Goal: Navigation & Orientation: Find specific page/section

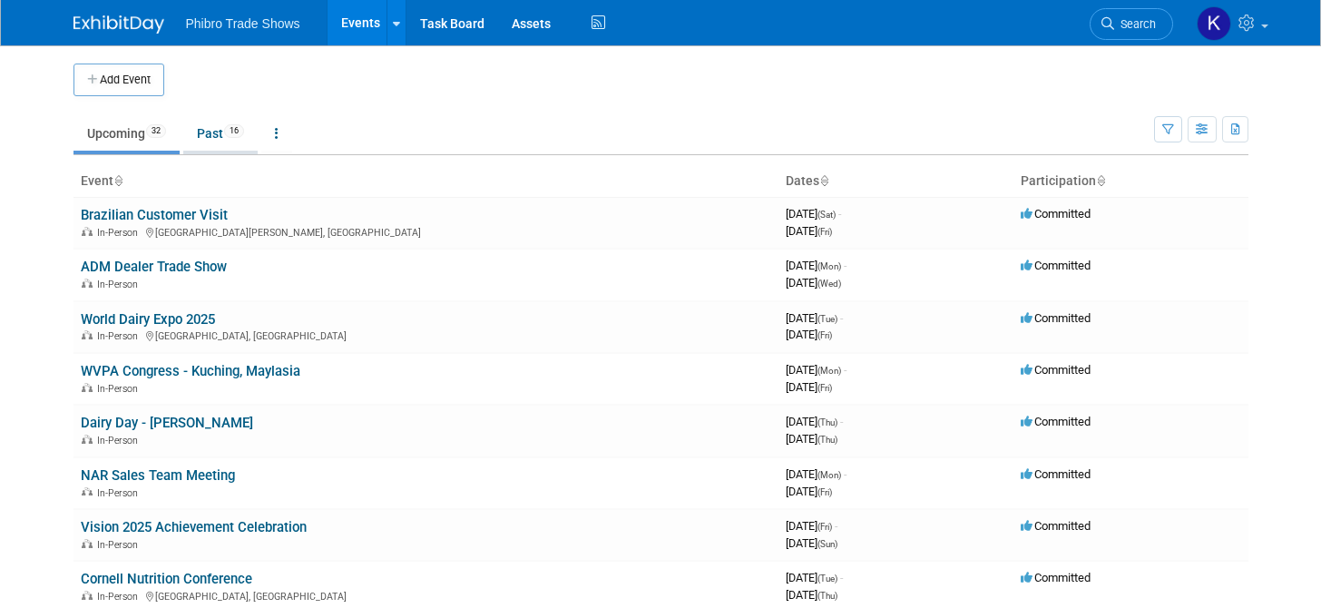
click at [212, 124] on link "Past 16" at bounding box center [220, 133] width 74 height 34
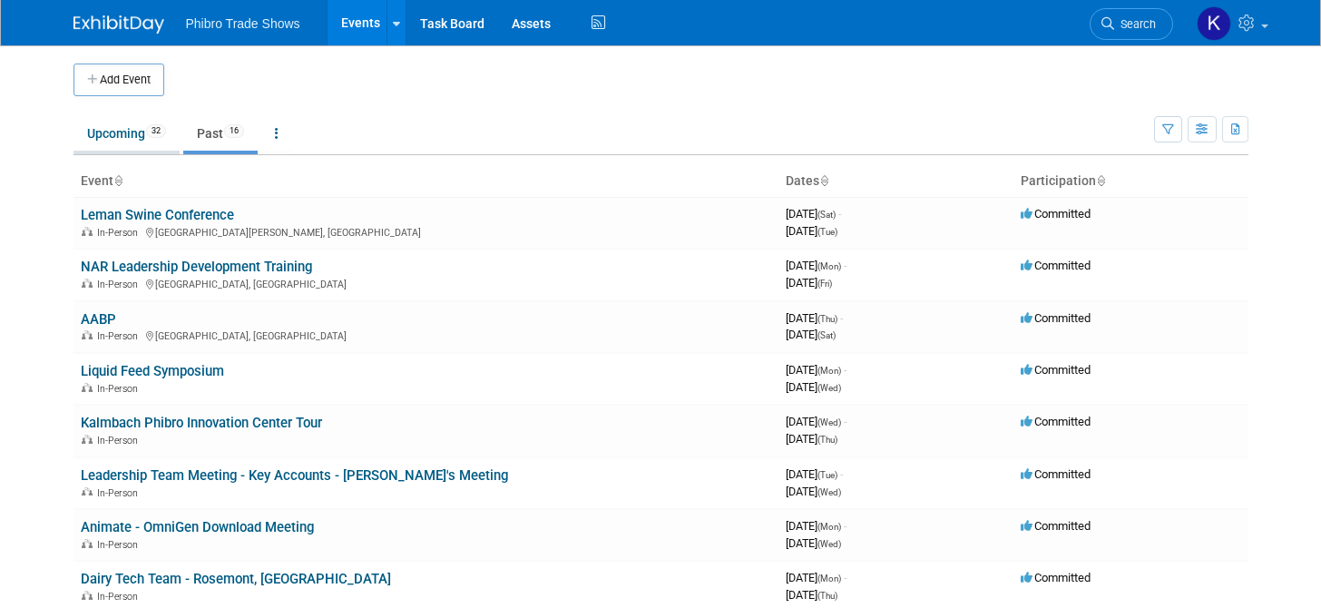
click at [102, 132] on link "Upcoming 32" at bounding box center [126, 133] width 106 height 34
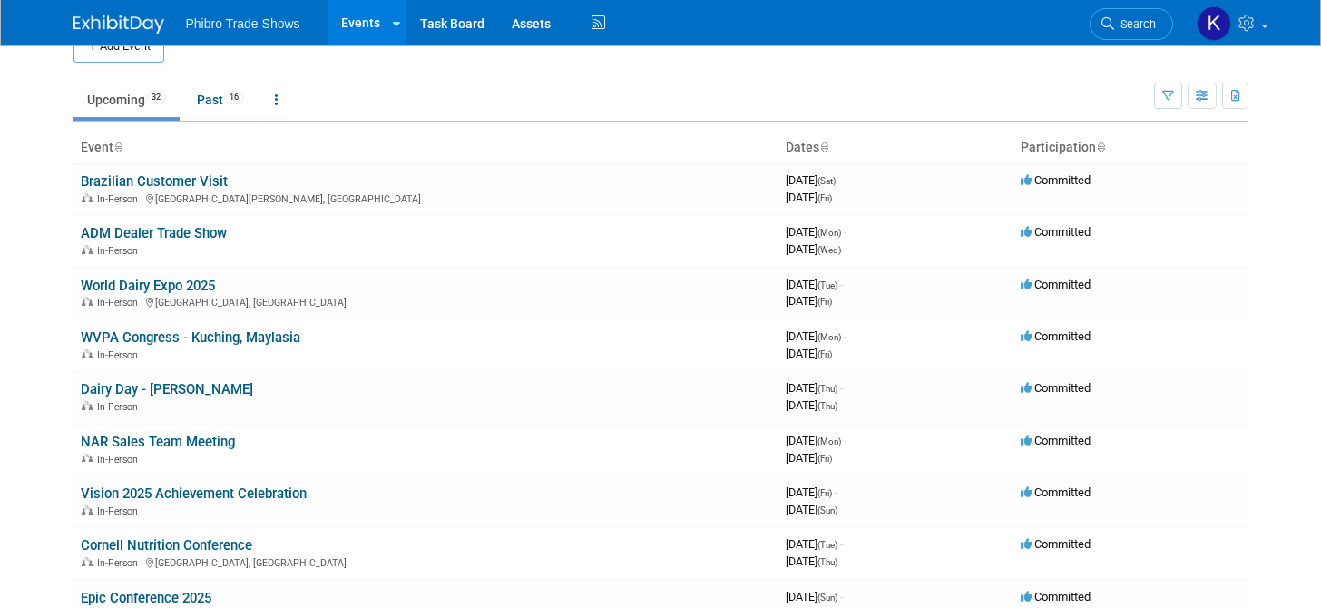
scroll to position [107, 0]
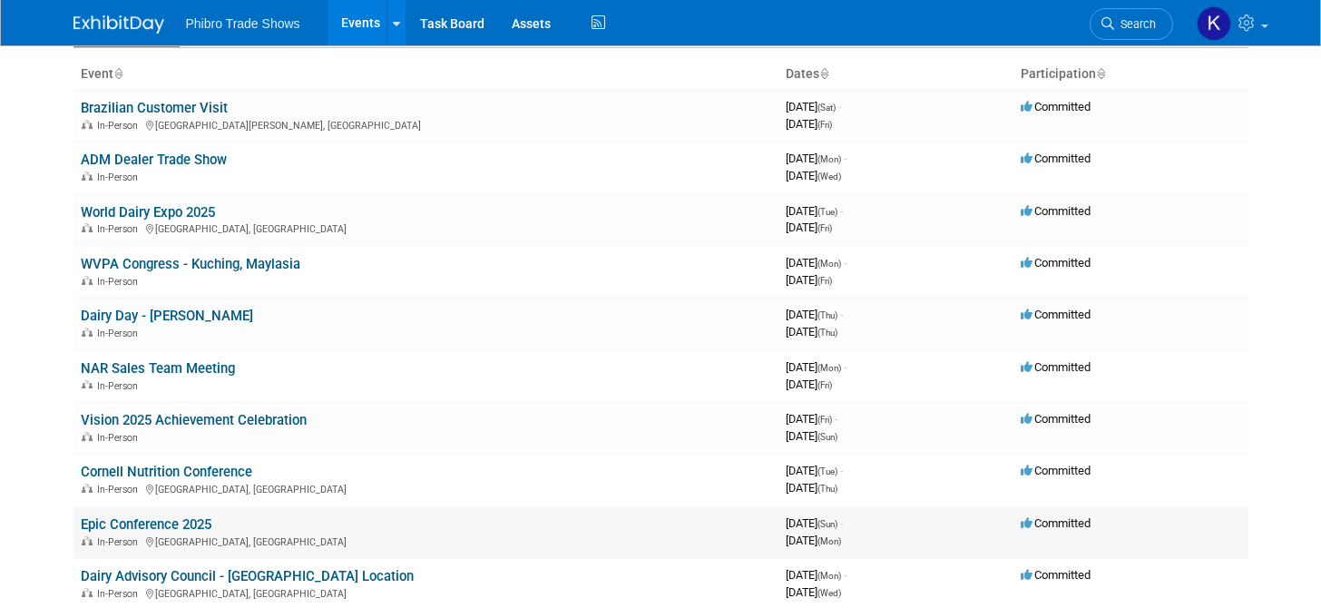
click at [182, 522] on link "Epic Conference 2025" at bounding box center [146, 524] width 131 height 16
